Goal: Task Accomplishment & Management: Manage account settings

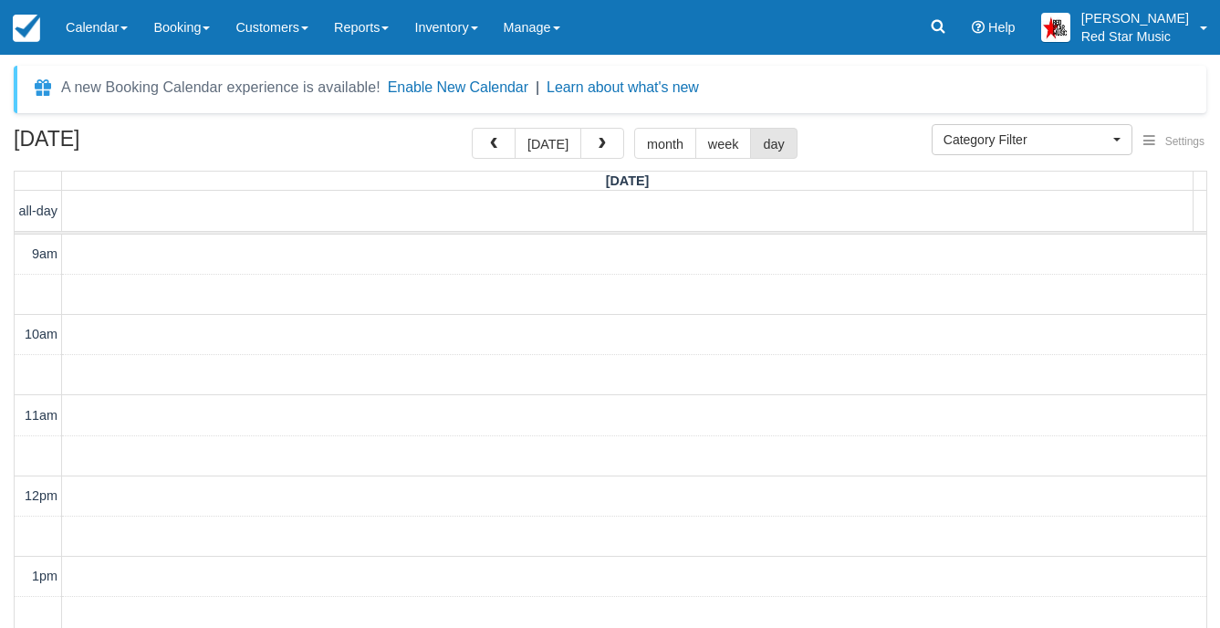
select select
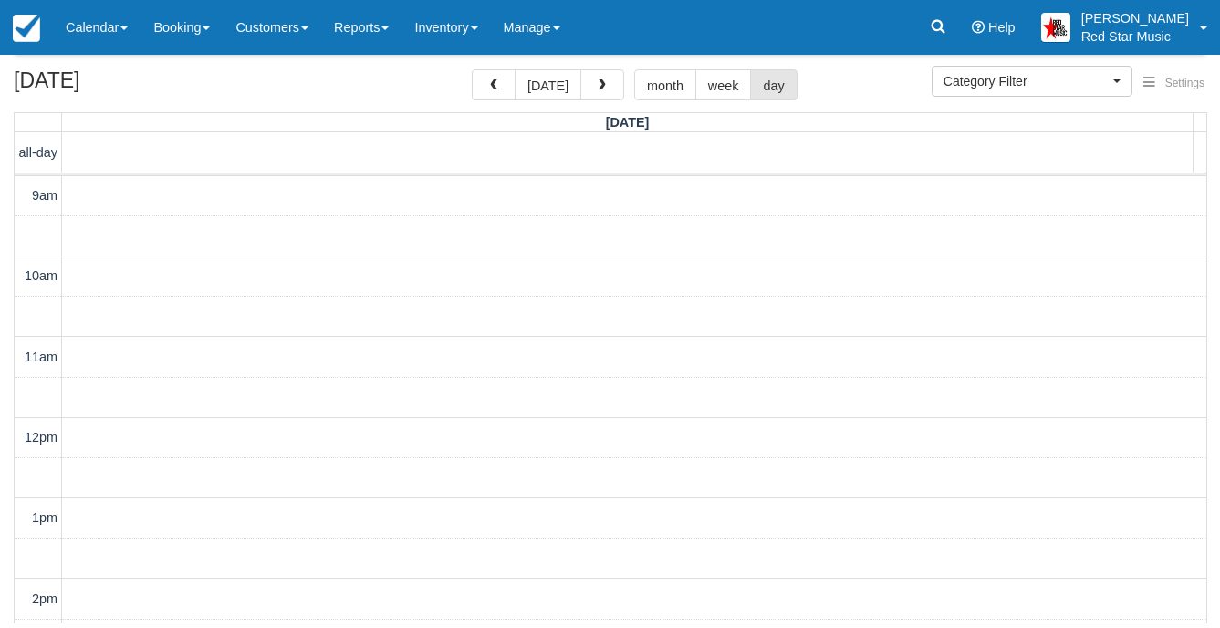
scroll to position [600, 0]
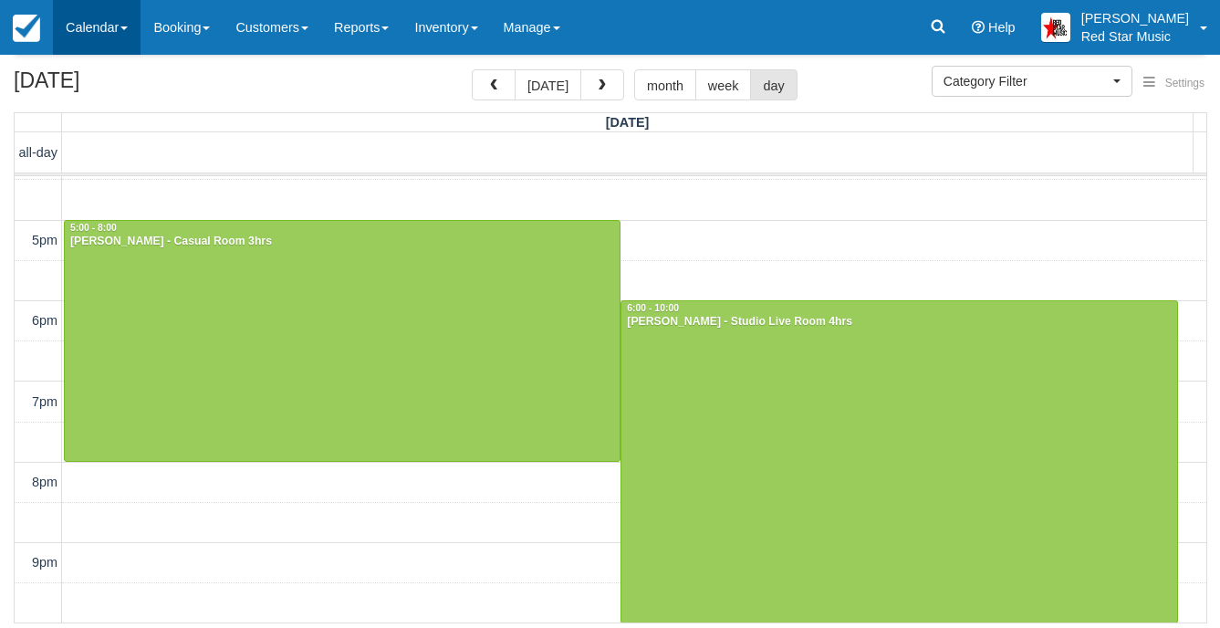
click at [75, 25] on link "Calendar" at bounding box center [97, 27] width 88 height 55
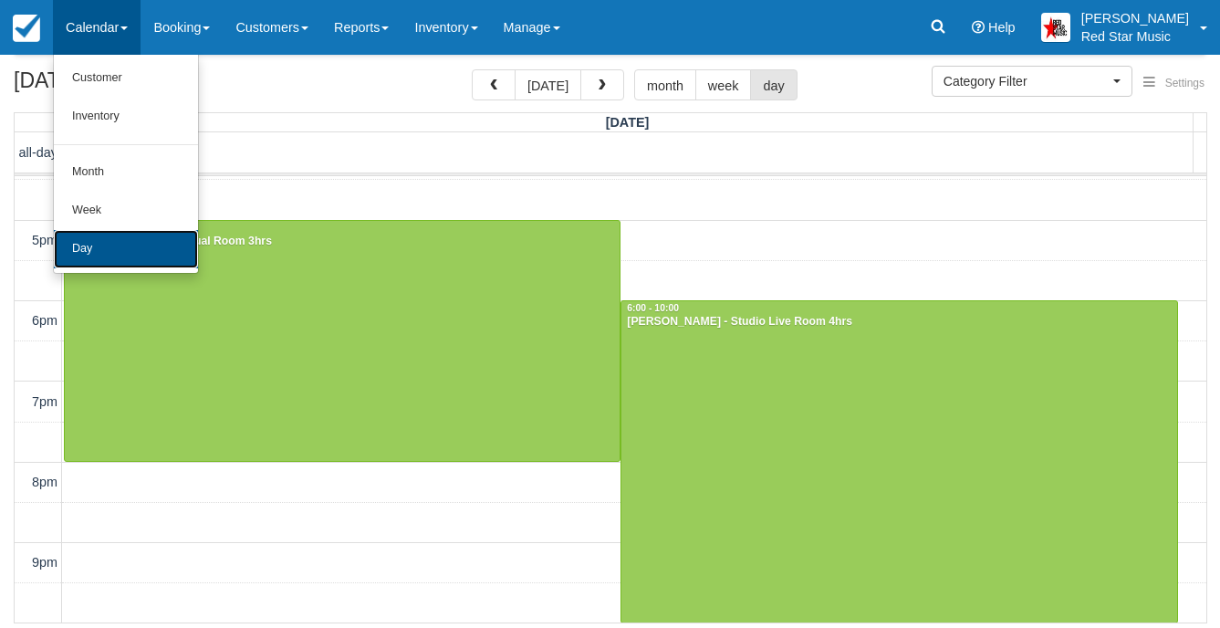
click at [95, 243] on link "Day" at bounding box center [126, 249] width 144 height 38
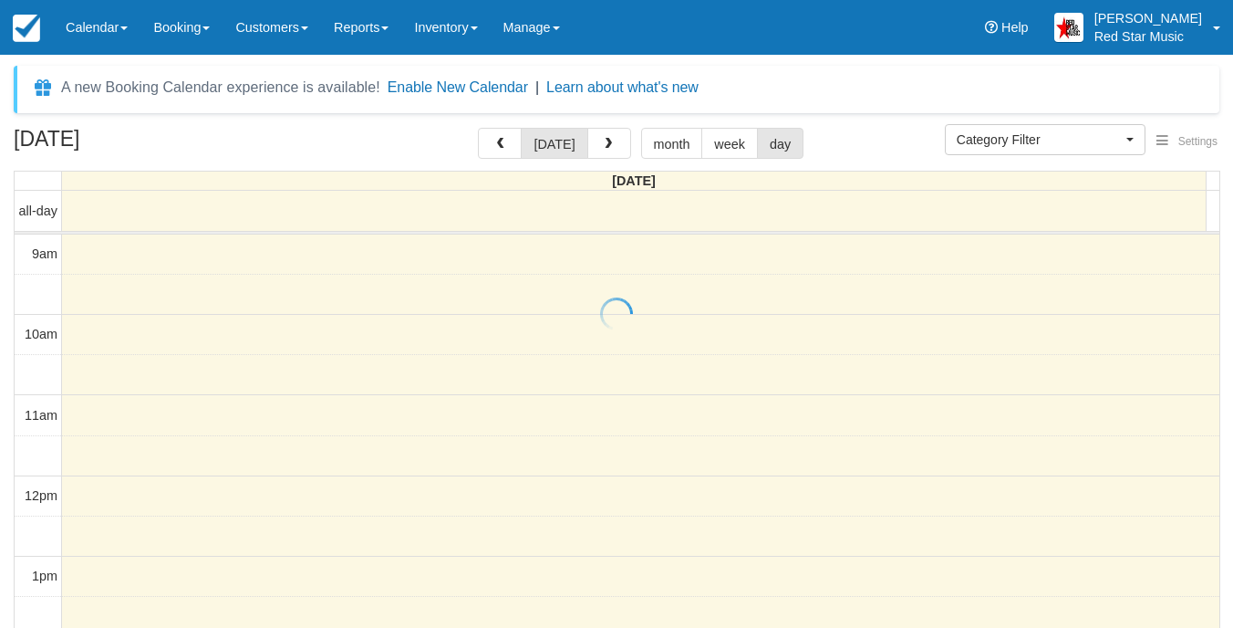
select select
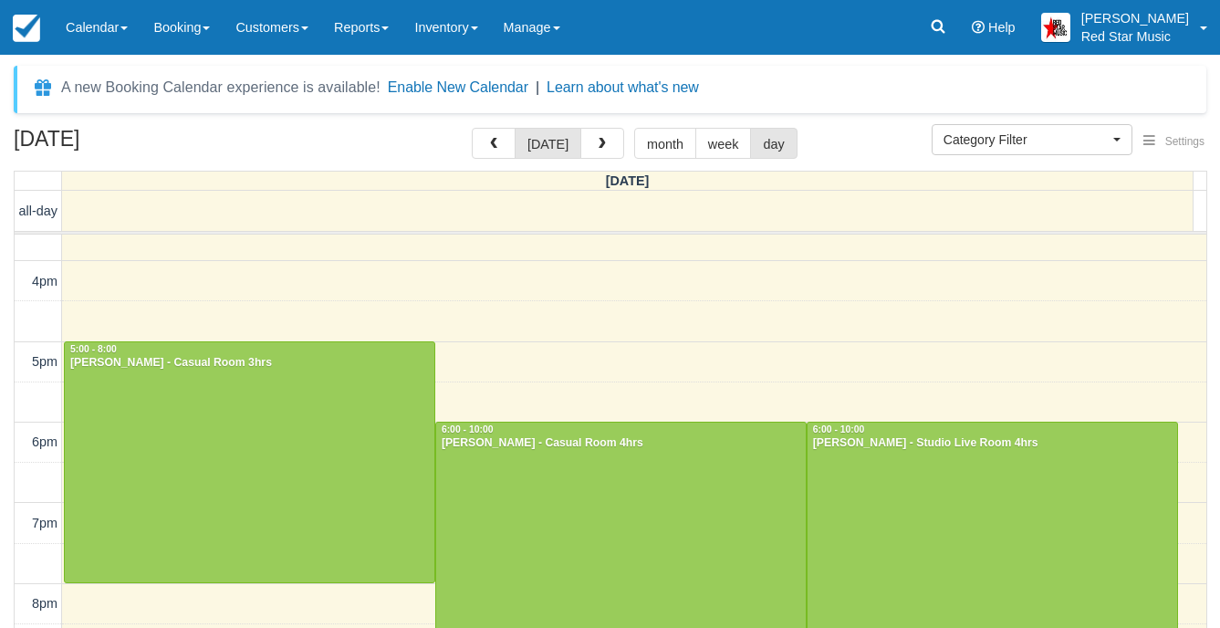
scroll to position [600, 0]
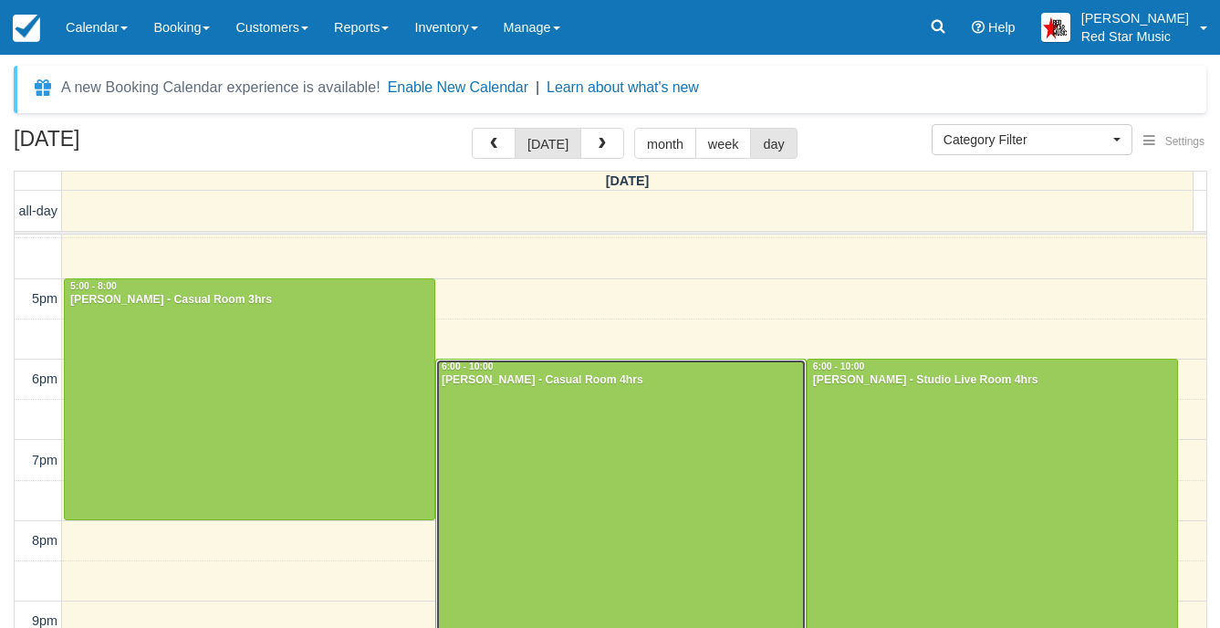
click at [622, 453] on div at bounding box center [620, 519] width 369 height 320
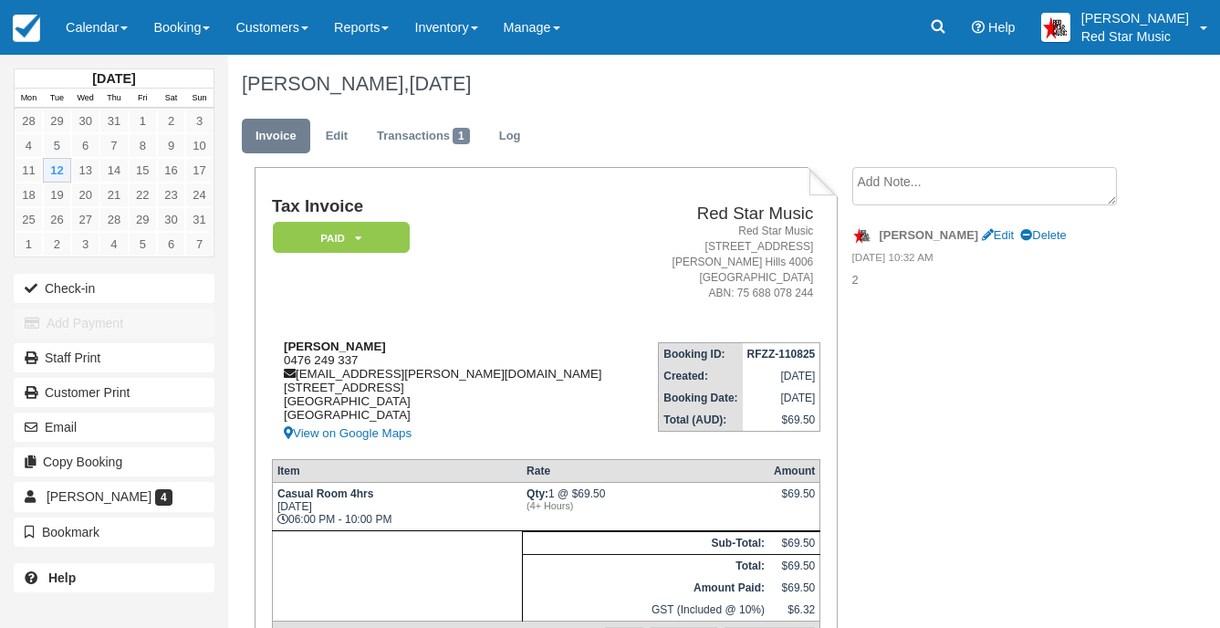
click at [304, 360] on div "[PERSON_NAME] 0476 249 337 [EMAIL_ADDRESS][PERSON_NAME][DOMAIN_NAME] [STREET_AD…" at bounding box center [456, 391] width 368 height 105
click at [303, 361] on div "[PERSON_NAME] 0476 249 337 [EMAIL_ADDRESS][PERSON_NAME][DOMAIN_NAME] [STREET_AD…" at bounding box center [456, 391] width 368 height 105
click at [298, 356] on div "[PERSON_NAME] 0476 249 337 [EMAIL_ADDRESS][PERSON_NAME][DOMAIN_NAME] [STREET_AD…" at bounding box center [456, 391] width 368 height 105
click at [298, 356] on div "Jaedon McCulloch 0476 249 337 jaedon.mcculloch@gmail.com 65 Berwick Street, 1 F…" at bounding box center [456, 391] width 368 height 105
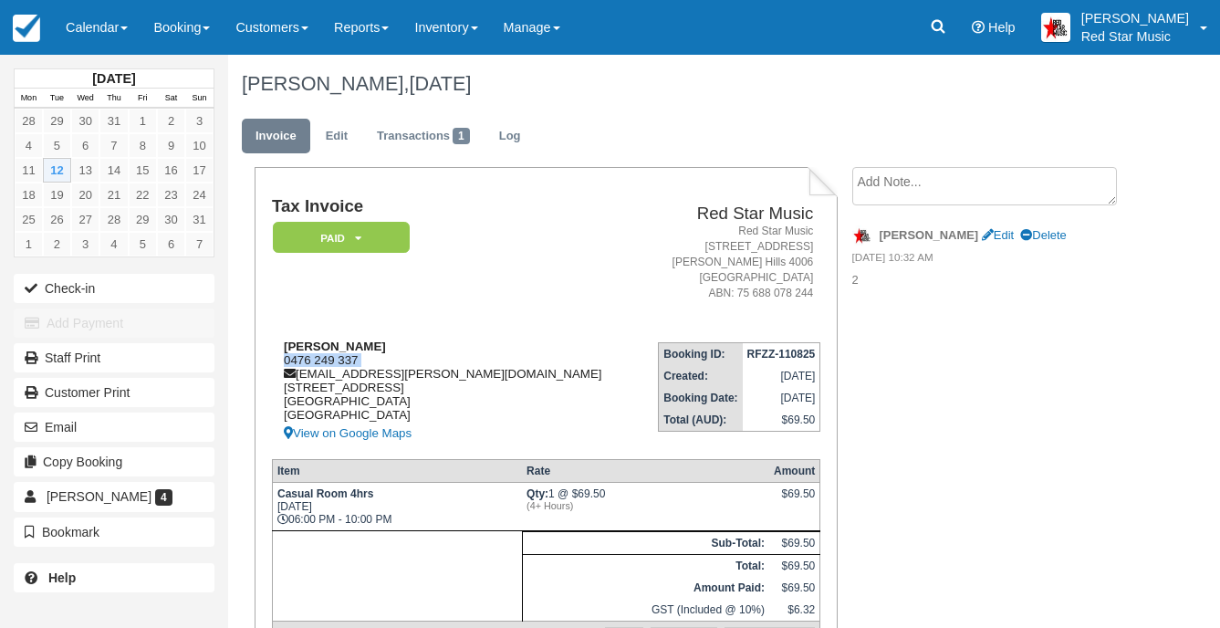
click at [298, 356] on div "Jaedon McCulloch 0476 249 337 jaedon.mcculloch@gmail.com 65 Berwick Street, 1 F…" at bounding box center [456, 391] width 368 height 105
copy div "0476 249 337"
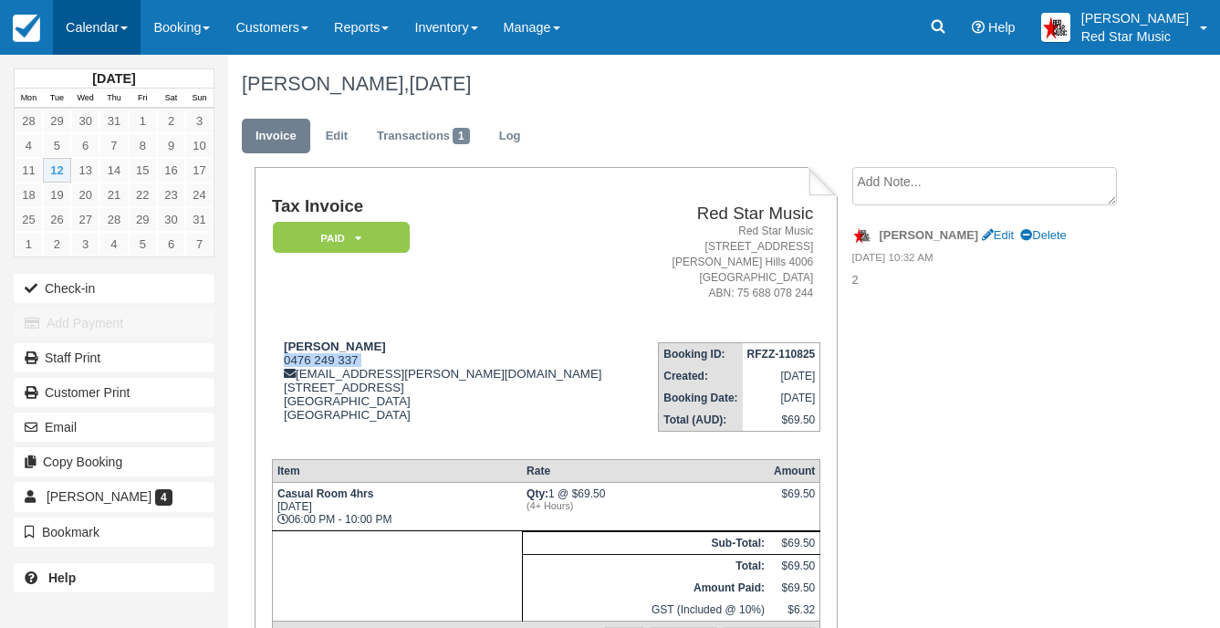
click at [77, 22] on link "Calendar" at bounding box center [97, 27] width 88 height 55
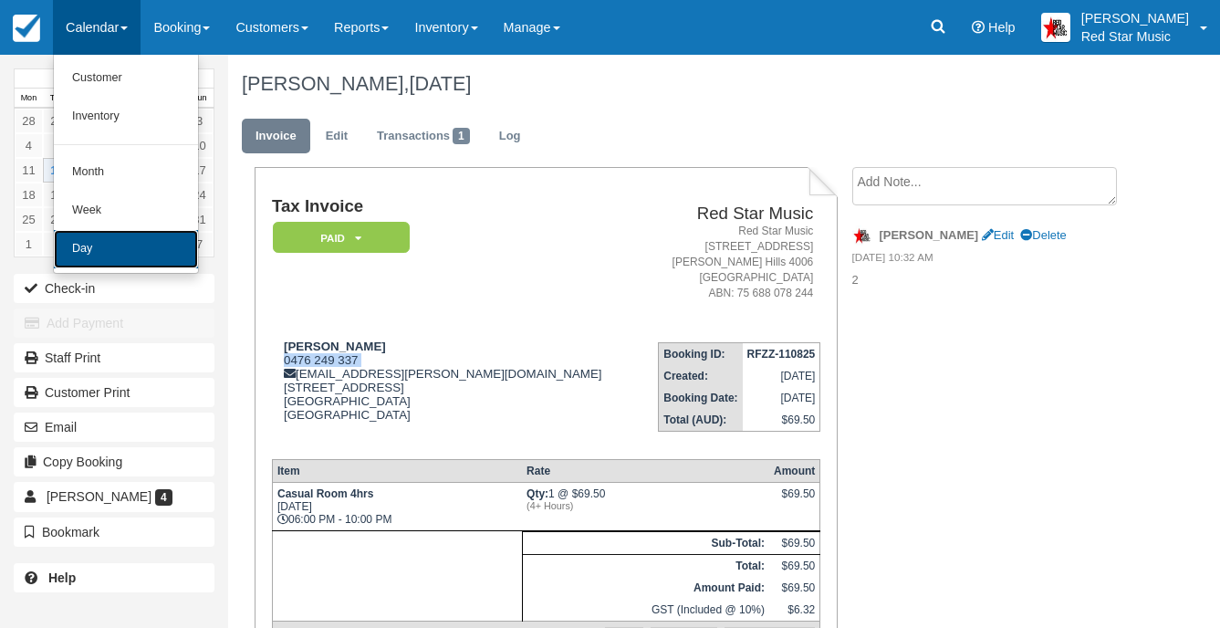
click at [90, 242] on link "Day" at bounding box center [126, 249] width 144 height 38
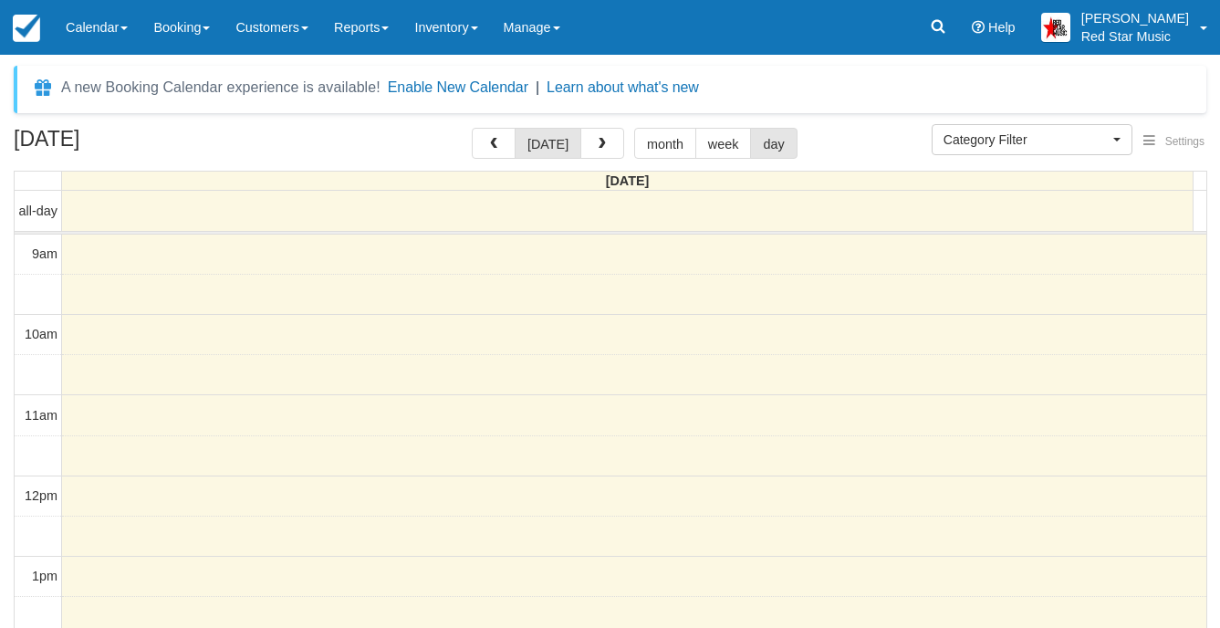
select select
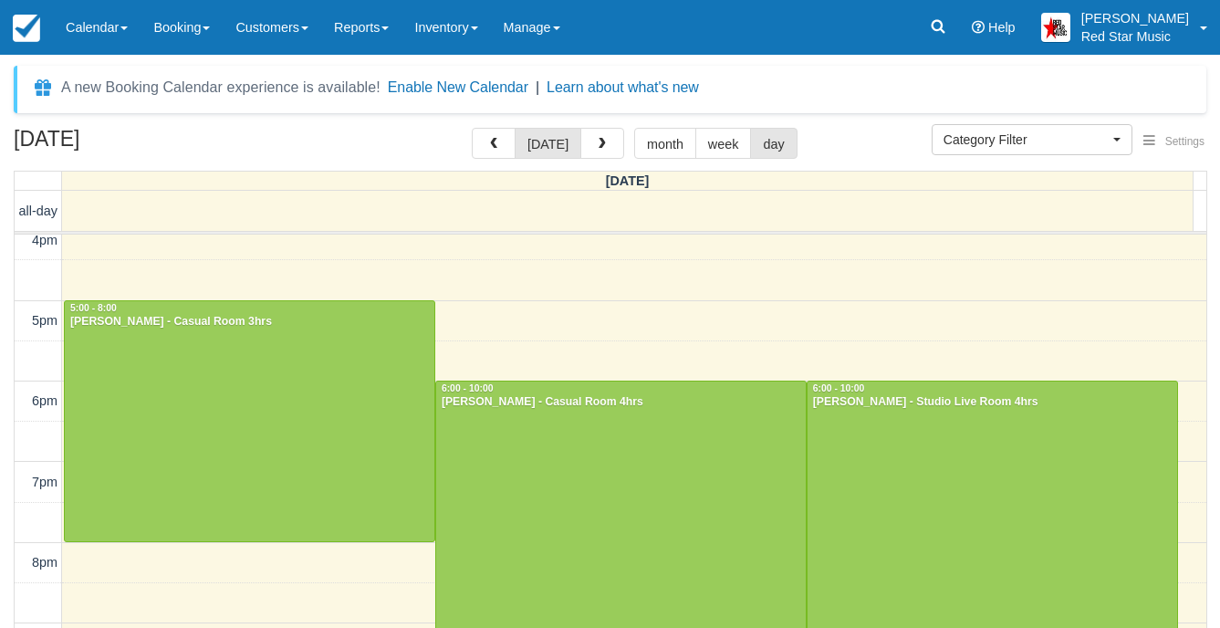
scroll to position [600, 0]
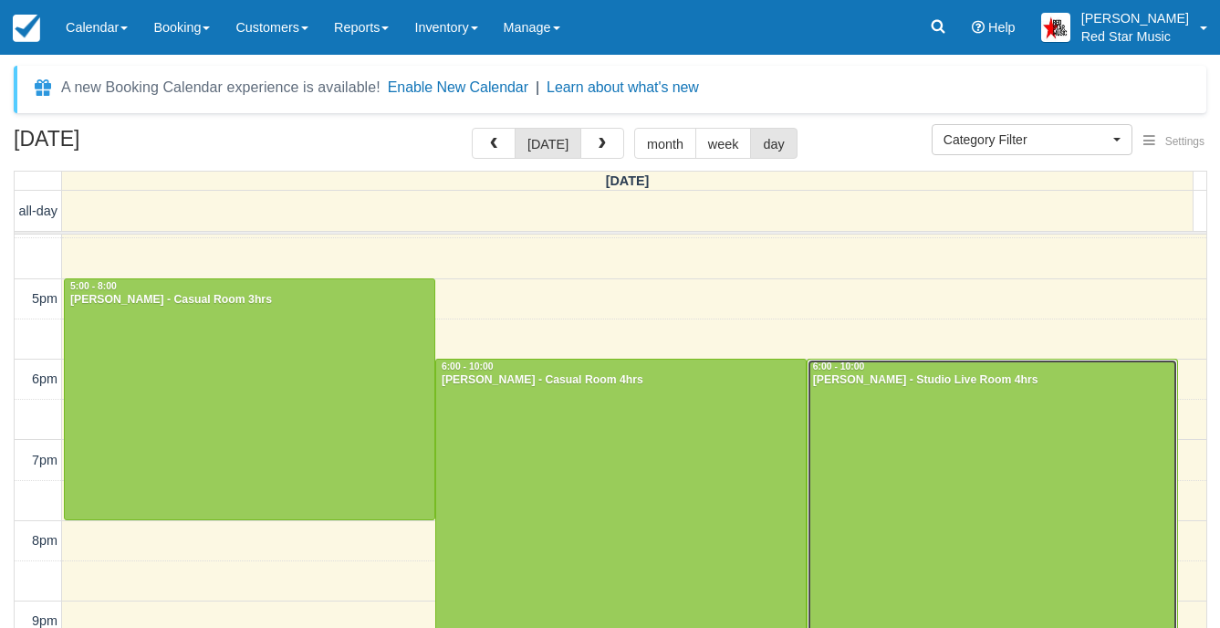
click at [947, 405] on div at bounding box center [991, 519] width 369 height 320
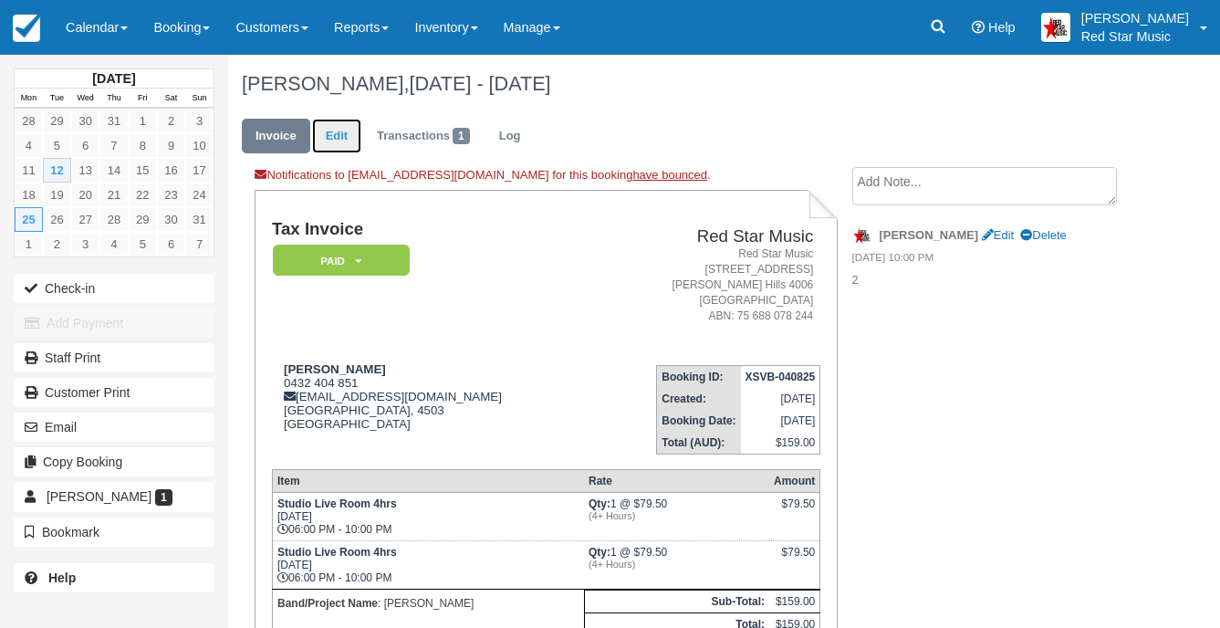
click at [328, 135] on link "Edit" at bounding box center [336, 137] width 49 height 36
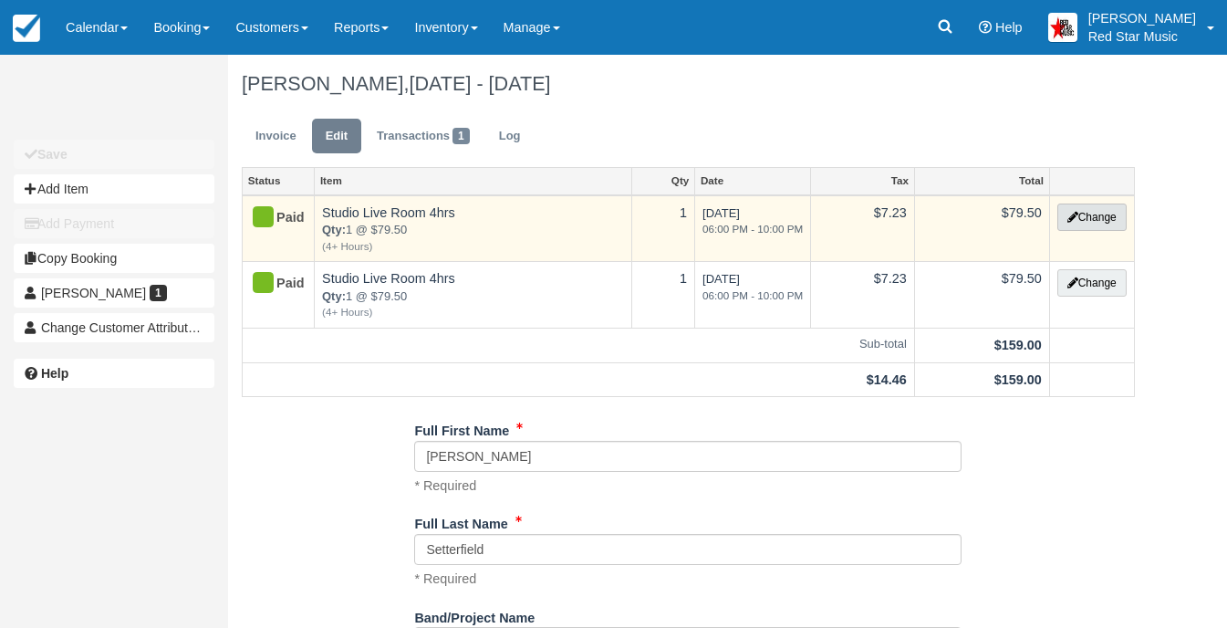
click at [1093, 215] on button "Change" at bounding box center [1091, 216] width 69 height 27
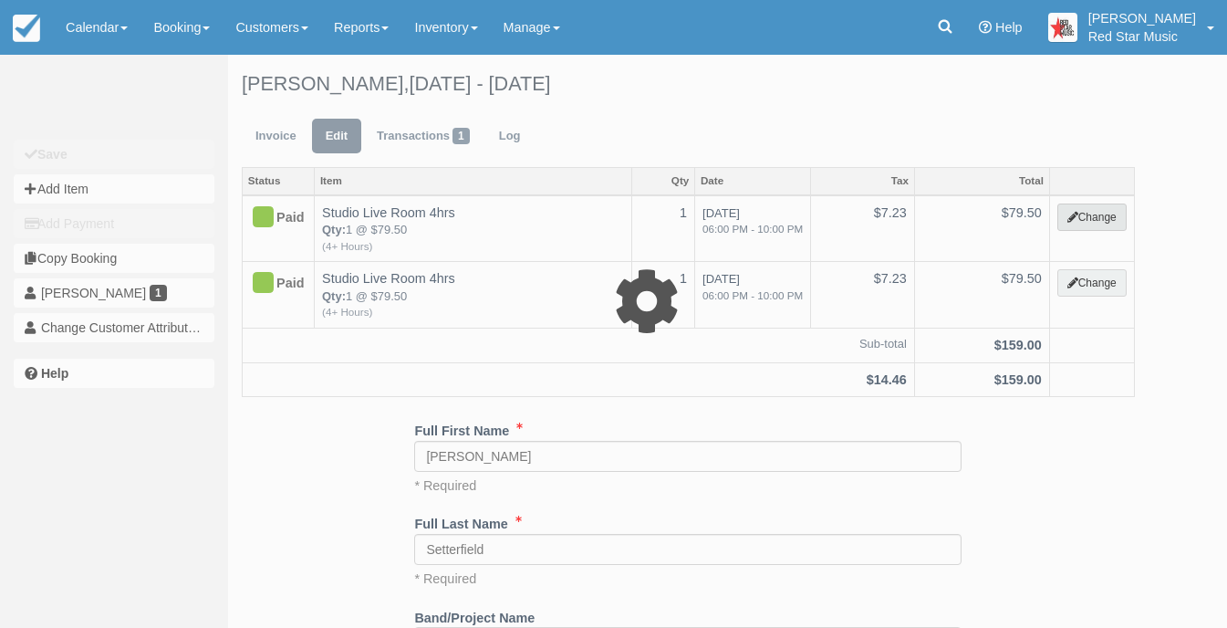
select select "6"
type input "79.50"
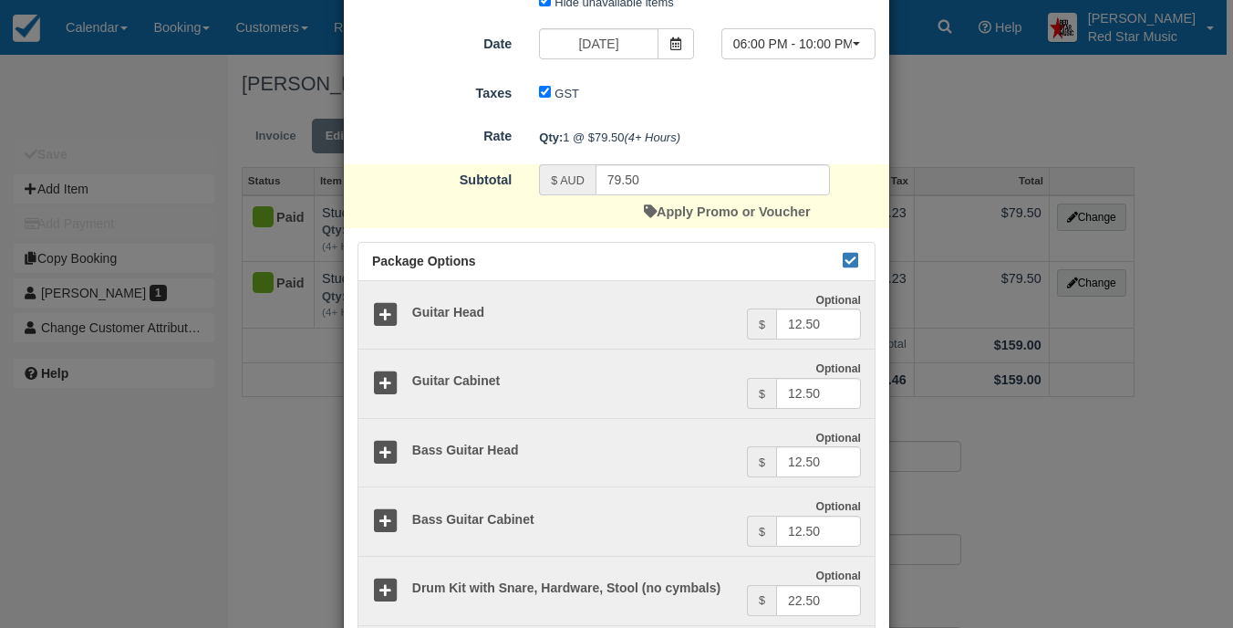
scroll to position [182, 0]
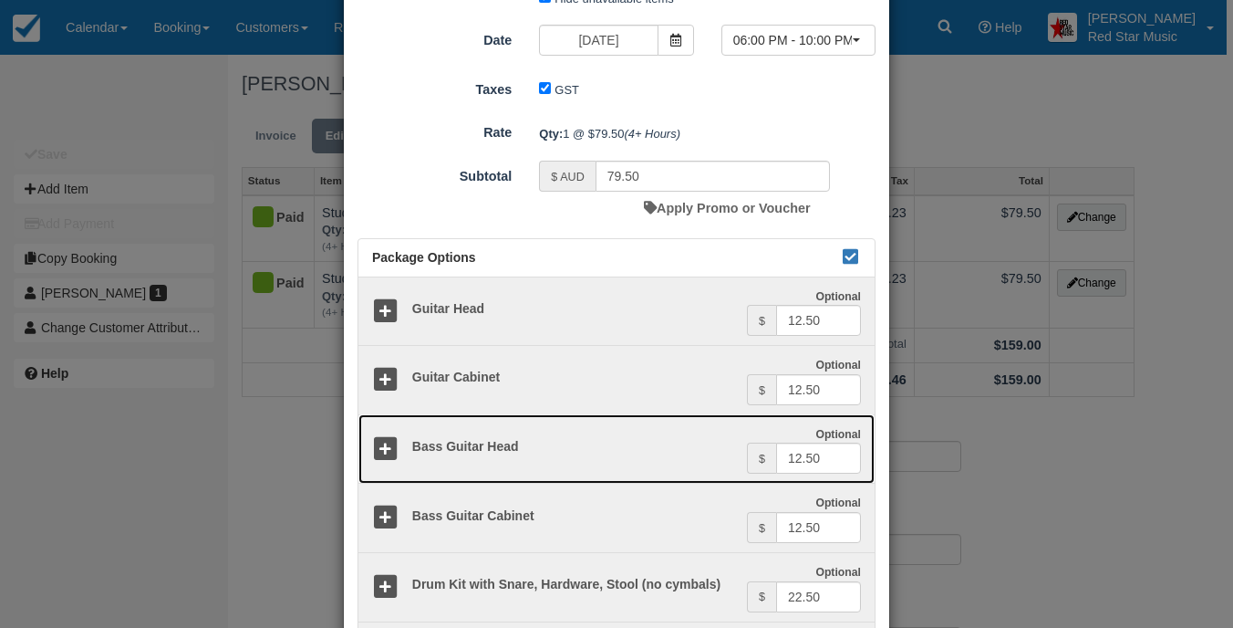
click at [382, 439] on icon at bounding box center [385, 449] width 26 height 26
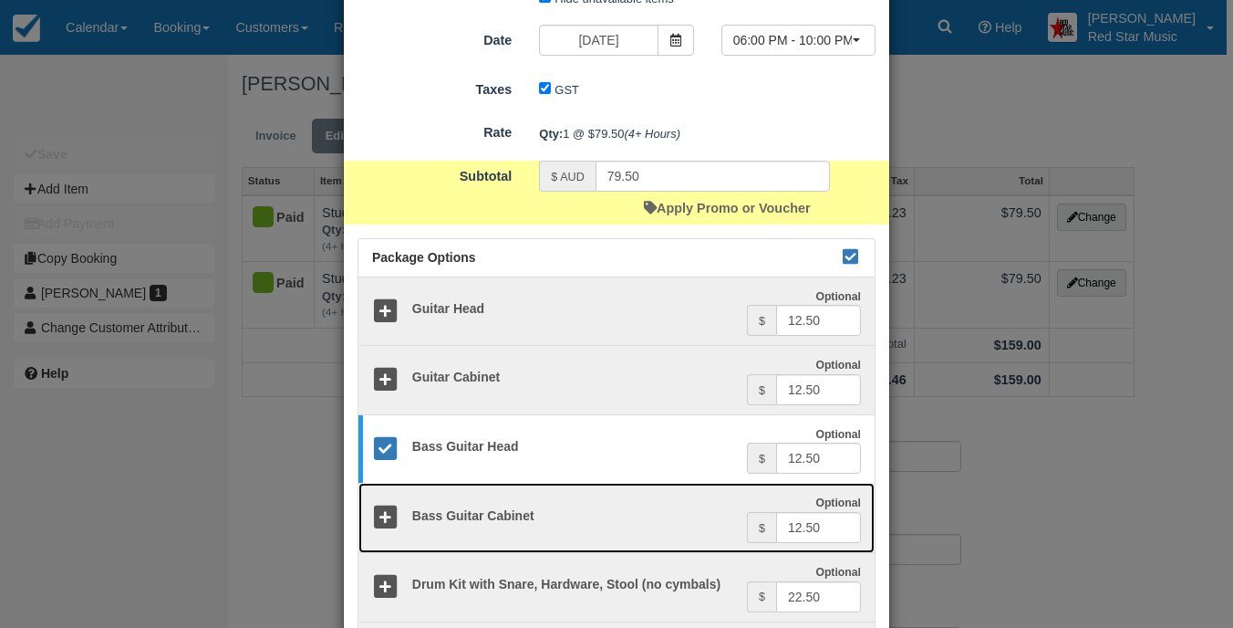
click at [380, 509] on icon at bounding box center [385, 517] width 26 height 26
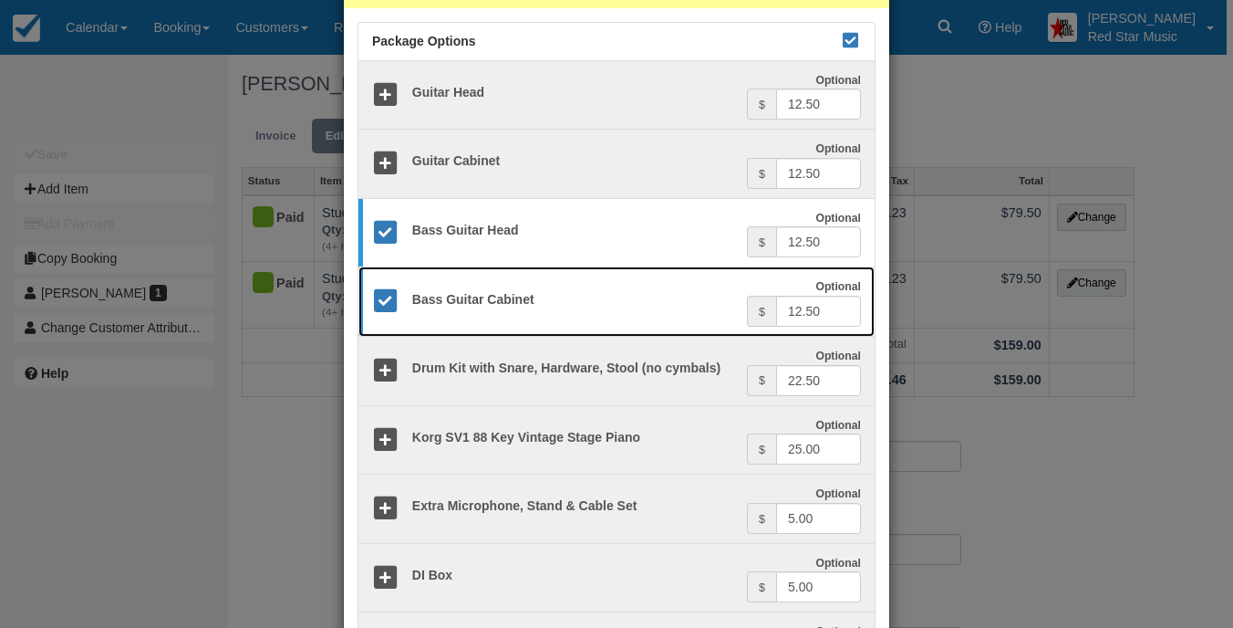
scroll to position [572, 0]
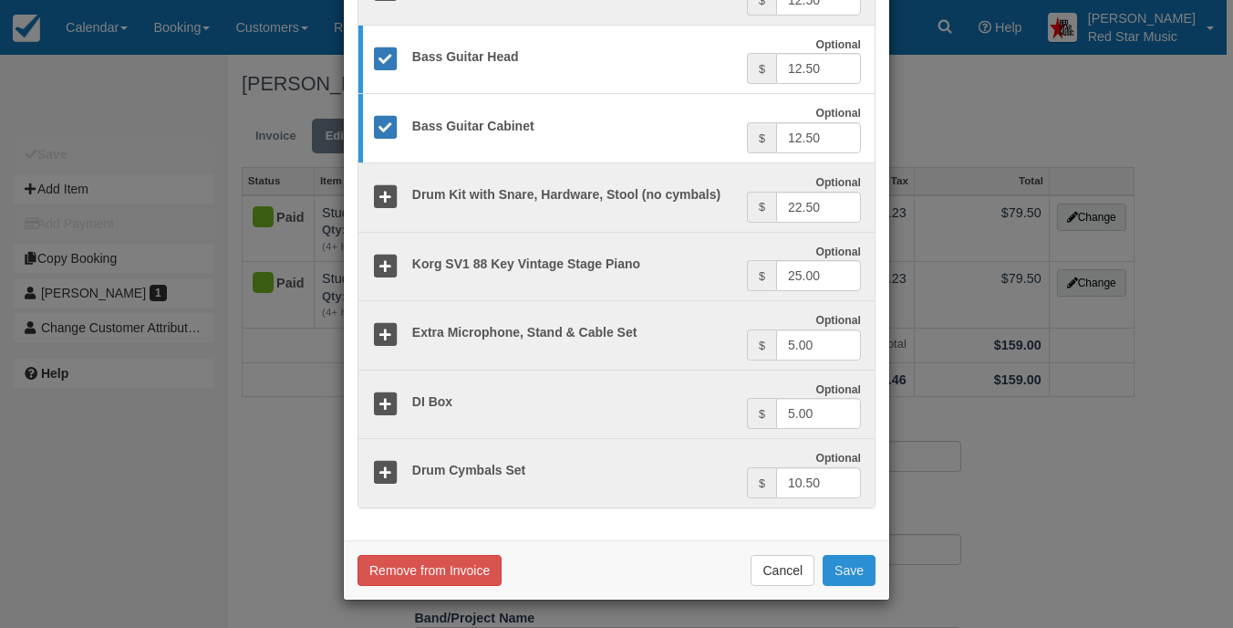
click at [850, 569] on button "Save" at bounding box center [849, 570] width 53 height 31
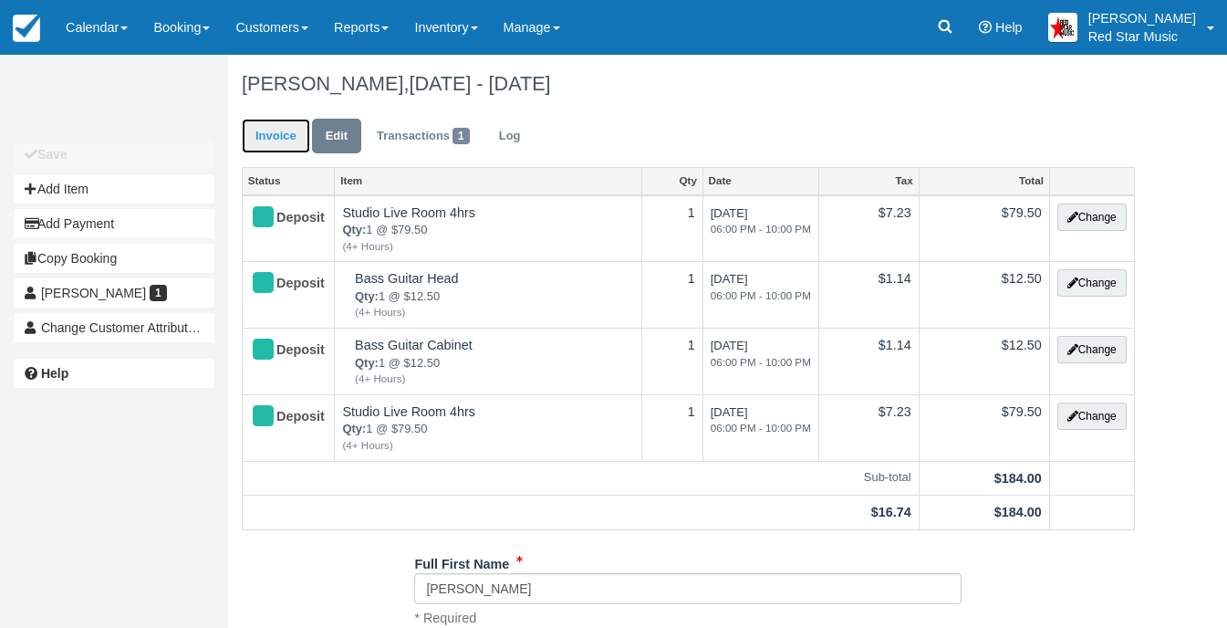
click at [276, 127] on link "Invoice" at bounding box center [276, 137] width 68 height 36
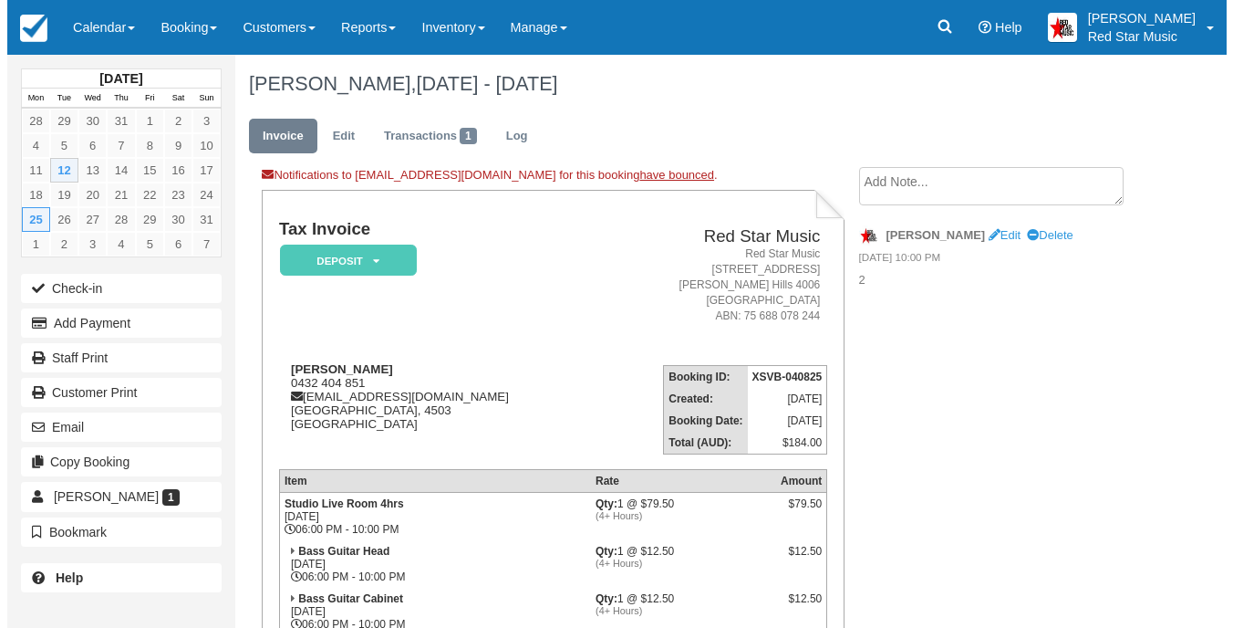
scroll to position [328, 0]
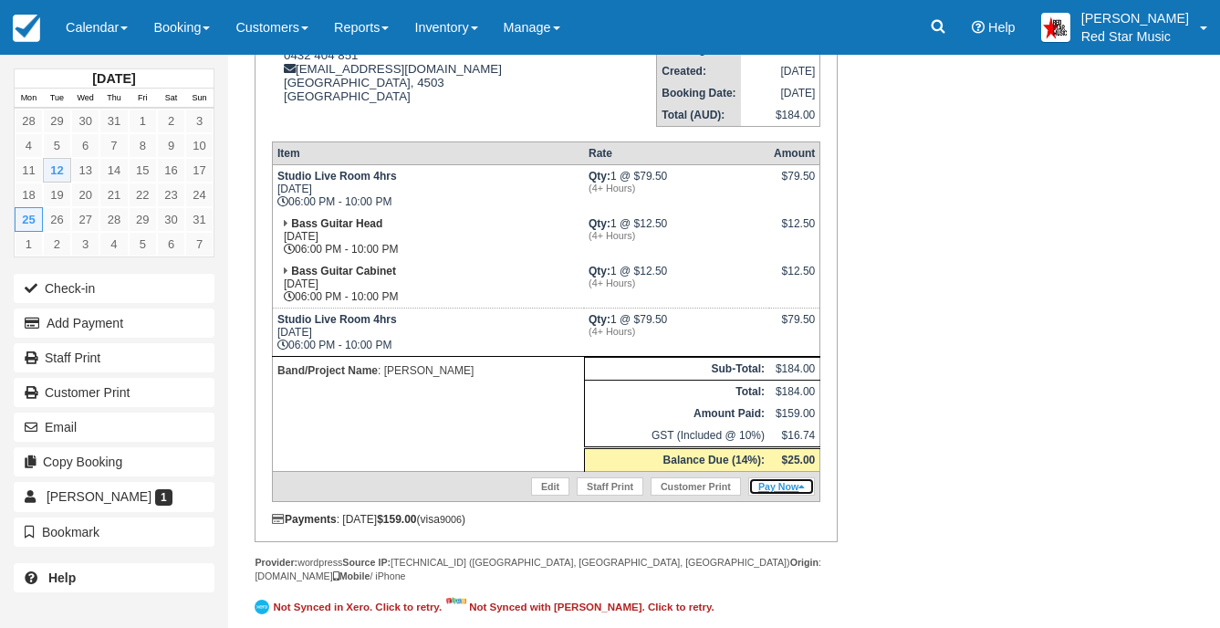
click at [776, 483] on link "Pay Now" at bounding box center [781, 486] width 67 height 18
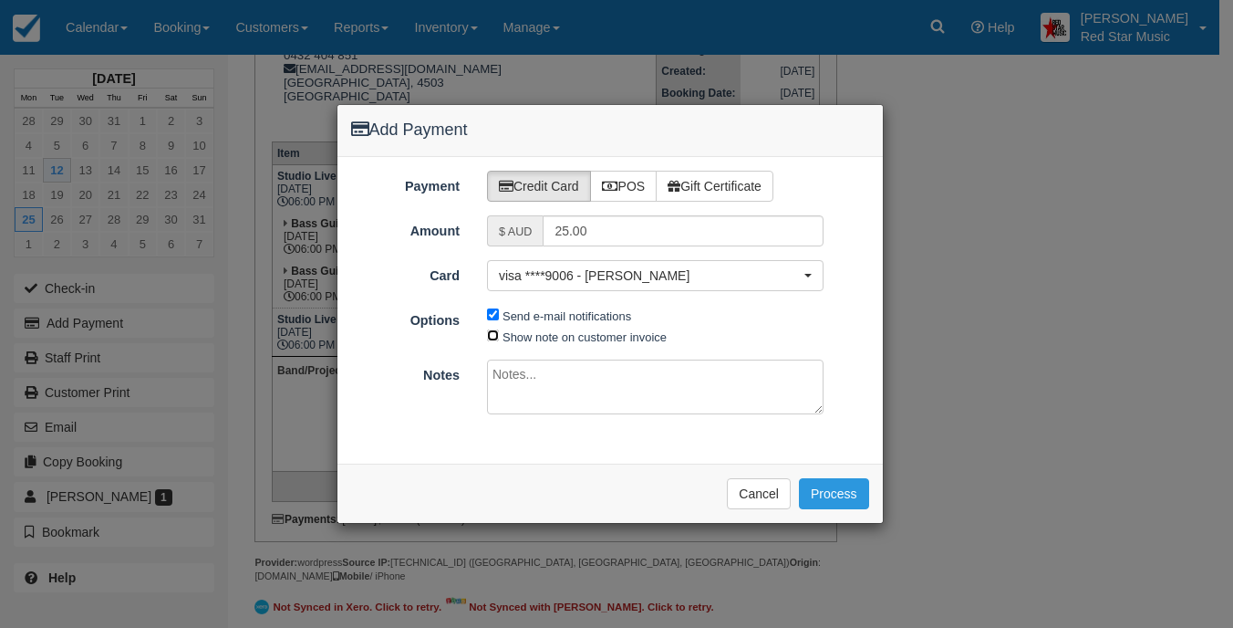
drag, startPoint x: 492, startPoint y: 333, endPoint x: 501, endPoint y: 369, distance: 36.7
click at [493, 332] on input "Show note on customer invoice" at bounding box center [493, 335] width 12 height 12
checkbox input "true"
click at [518, 397] on textarea at bounding box center [655, 386] width 337 height 55
type textarea "Bass rig added by request"
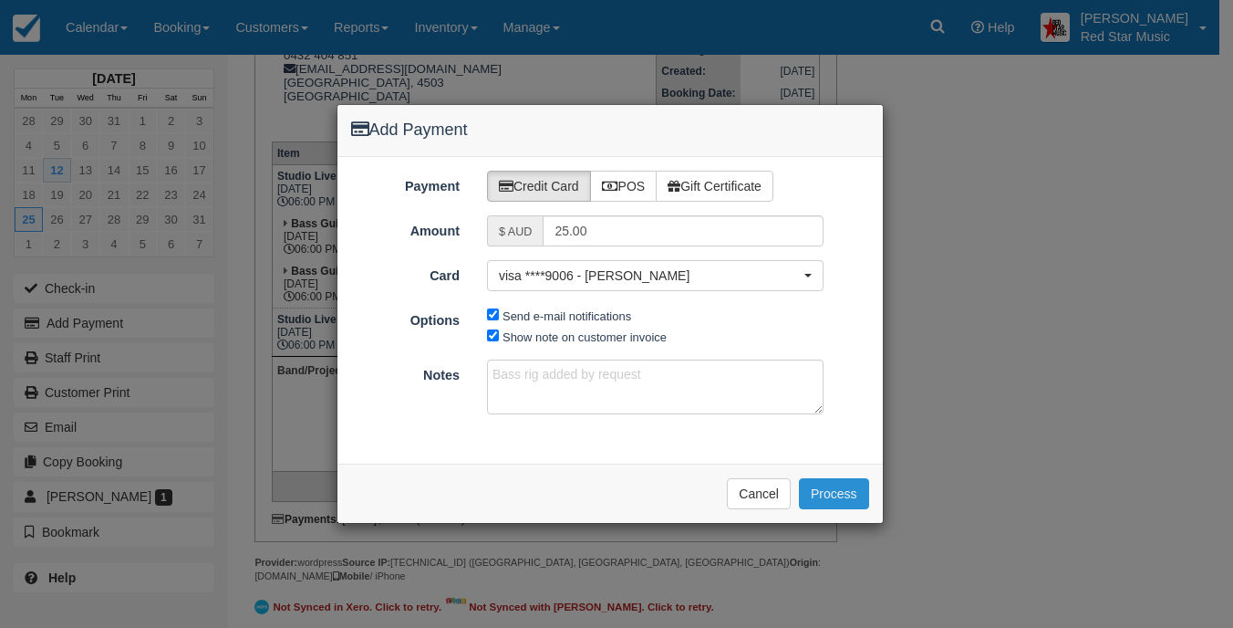
click at [837, 492] on button "Process" at bounding box center [834, 493] width 70 height 31
